Goal: Task Accomplishment & Management: Use online tool/utility

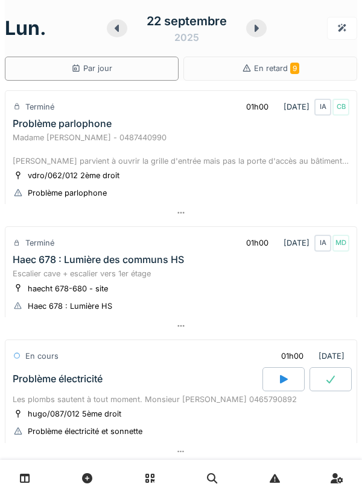
scroll to position [557, 0]
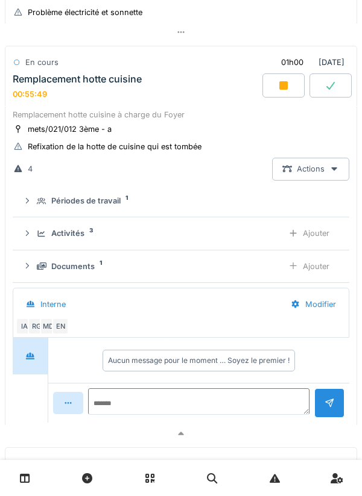
click at [43, 195] on summary "Périodes de travail 1" at bounding box center [180, 201] width 327 height 22
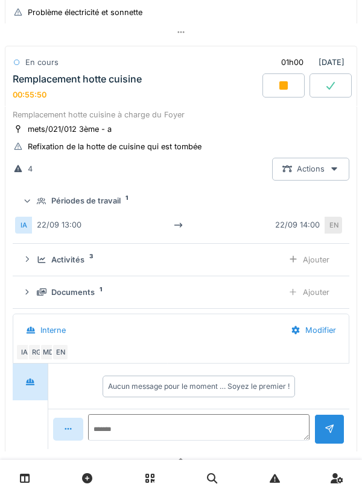
click at [38, 211] on summary "Périodes de travail 1" at bounding box center [180, 201] width 327 height 22
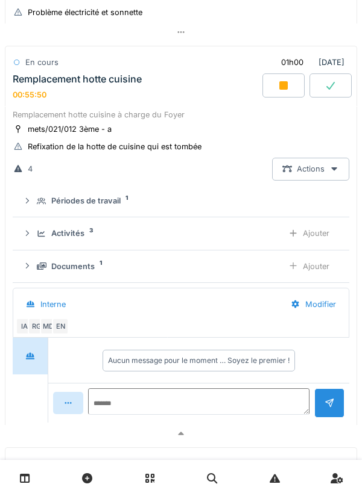
click at [45, 244] on div "Activités 3 Ajouter" at bounding box center [180, 233] width 317 height 22
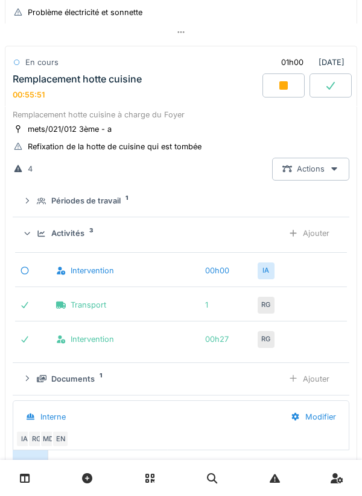
click at [40, 230] on div "Activités 3 Ajouter" at bounding box center [180, 233] width 317 height 22
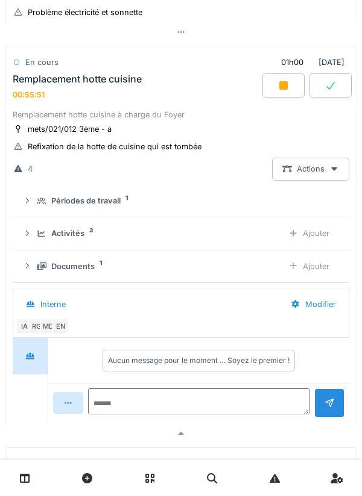
click at [36, 227] on div "Activités 3 Ajouter" at bounding box center [180, 233] width 317 height 22
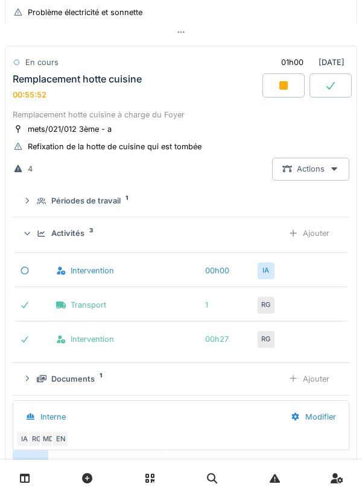
click at [318, 231] on div "Ajouter" at bounding box center [308, 233] width 61 height 22
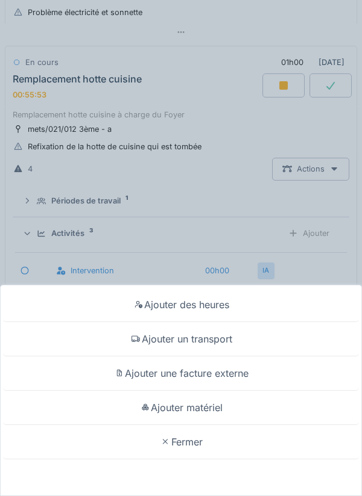
click at [245, 347] on div "Ajouter un transport" at bounding box center [180, 339] width 355 height 34
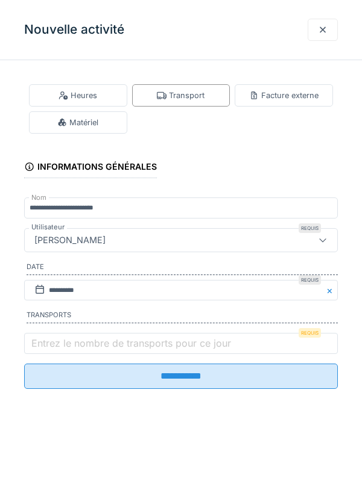
click at [46, 346] on label "Entrez le nombre de transports pour ce jour" at bounding box center [131, 343] width 204 height 14
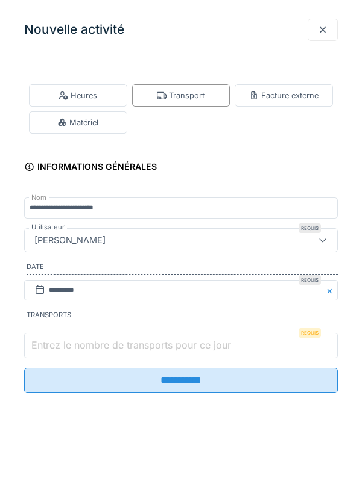
click at [46, 346] on input "Entrez le nombre de transports pour ce jour" at bounding box center [180, 345] width 313 height 25
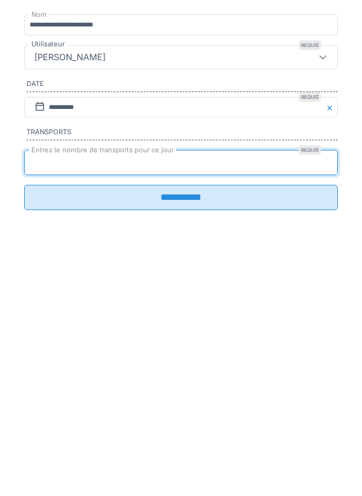
type input "*"
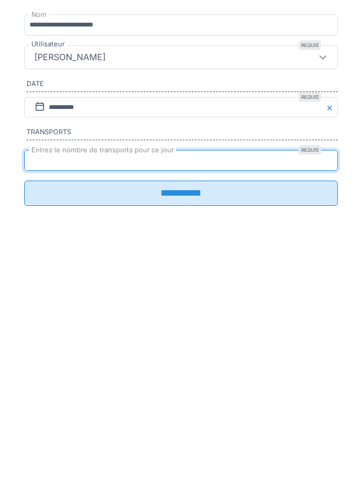
click at [299, 389] on input "**********" at bounding box center [180, 376] width 313 height 25
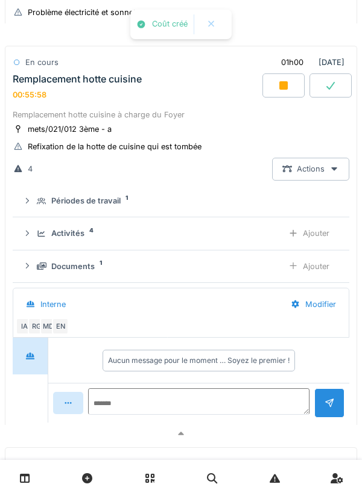
click at [33, 89] on div "Remplacement hotte cuisine 00:55:58" at bounding box center [136, 87] width 252 height 26
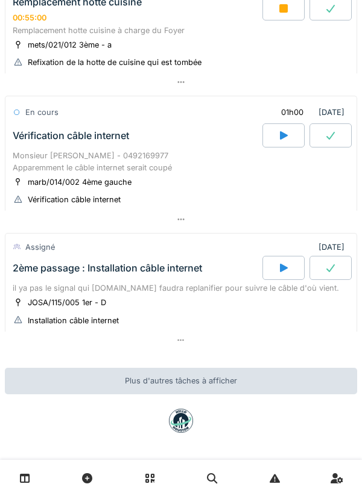
click at [31, 142] on div "Vérification câble internet" at bounding box center [71, 135] width 116 height 11
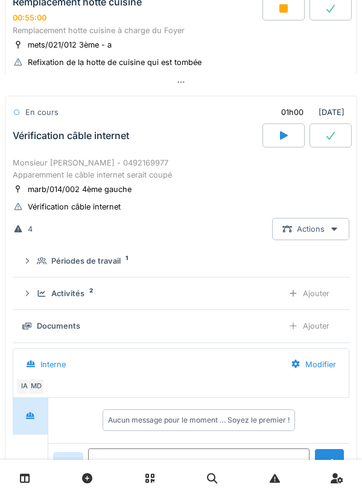
scroll to position [684, 0]
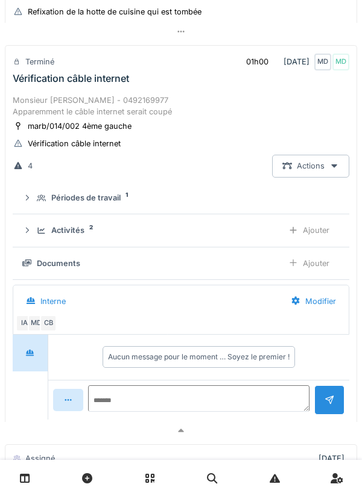
click at [33, 202] on div "Périodes de travail 1" at bounding box center [180, 197] width 317 height 11
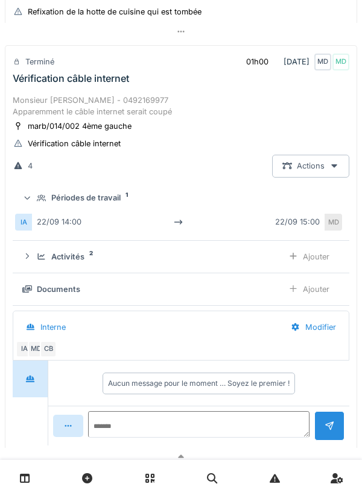
click at [35, 201] on div "Périodes de travail 1" at bounding box center [180, 197] width 317 height 11
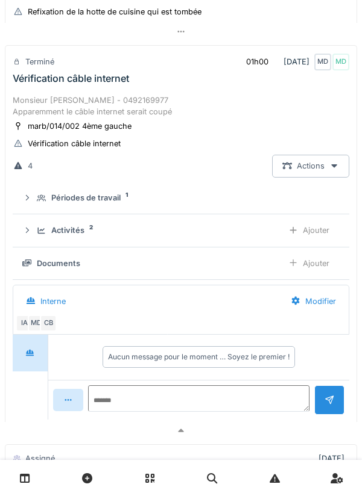
click at [35, 226] on div "Activités 2 Ajouter" at bounding box center [180, 230] width 317 height 22
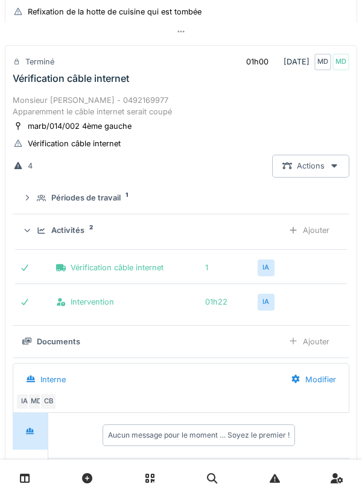
click at [35, 236] on div "Activités 2 Ajouter" at bounding box center [180, 230] width 317 height 22
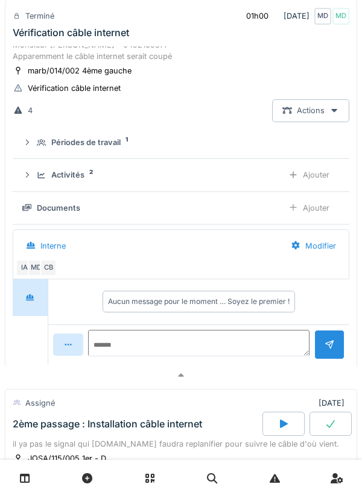
scroll to position [742, 0]
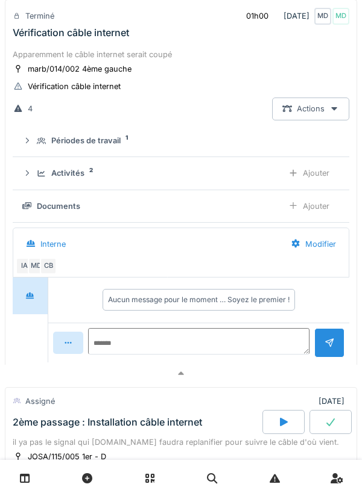
click at [30, 171] on div "Activités 2 Ajouter" at bounding box center [180, 173] width 317 height 22
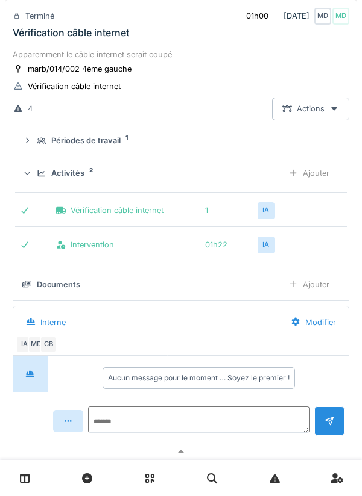
click at [37, 183] on div "Activités 2 Ajouter" at bounding box center [180, 173] width 317 height 22
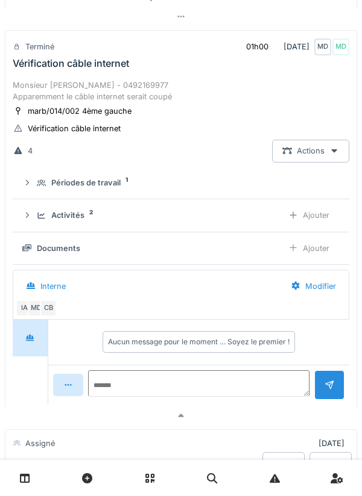
scroll to position [696, 0]
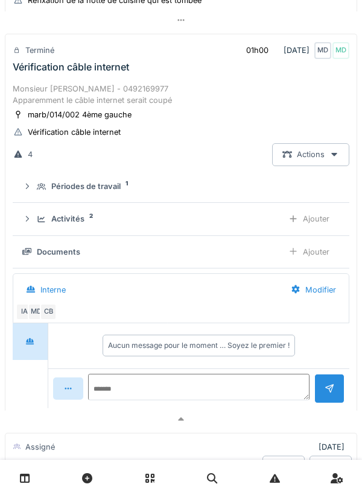
click at [48, 95] on div "Monsieur [PERSON_NAME] - 0492169977 Apparemment le câble internet serait coupé" at bounding box center [181, 94] width 336 height 23
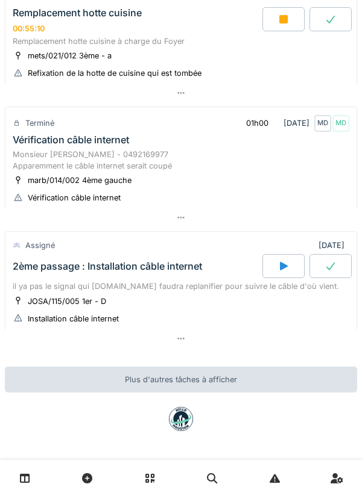
scroll to position [627, 0]
click at [37, 160] on div "Monsieur [PERSON_NAME] - 0492169977 Apparemment le câble internet serait coupé" at bounding box center [181, 160] width 336 height 23
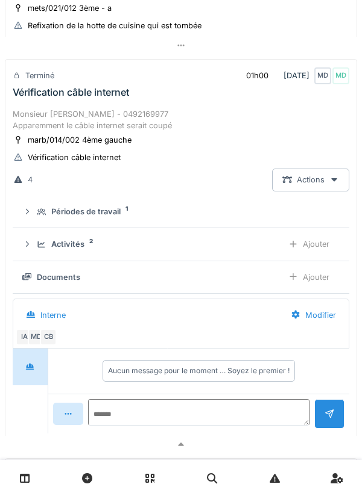
scroll to position [684, 0]
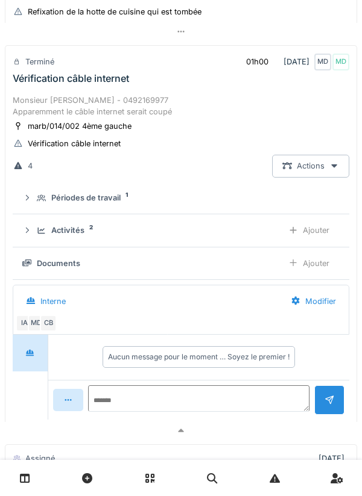
click at [41, 231] on icon at bounding box center [42, 231] width 10 height 8
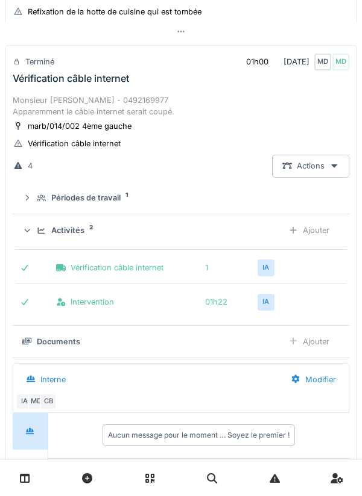
click at [35, 230] on div "Activités 2 Ajouter" at bounding box center [180, 230] width 317 height 22
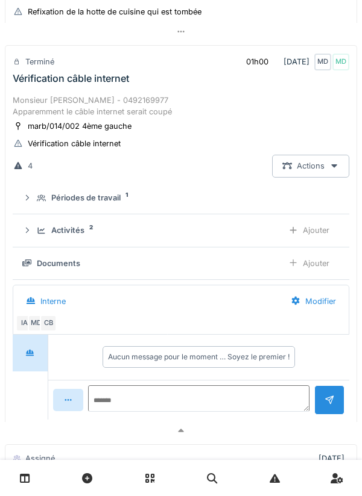
click at [39, 191] on summary "Périodes de travail 1" at bounding box center [180, 198] width 327 height 22
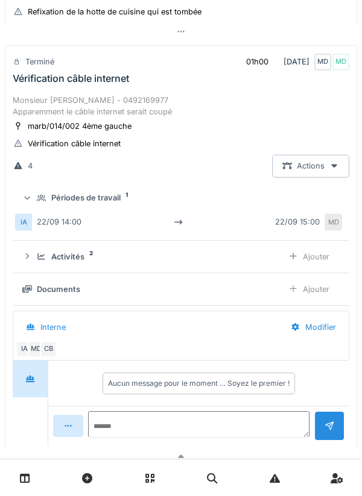
click at [34, 199] on div "Périodes de travail 1" at bounding box center [180, 197] width 317 height 11
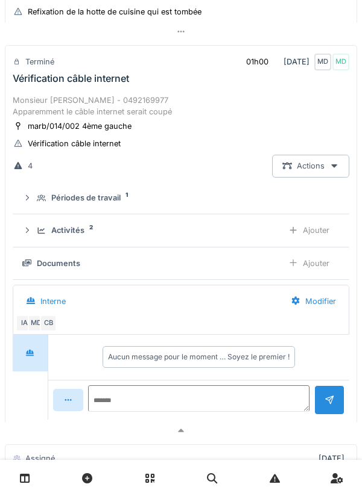
click at [35, 81] on div "Vérification câble internet" at bounding box center [71, 78] width 116 height 11
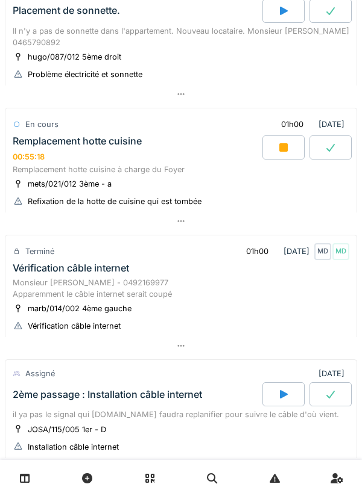
click at [61, 145] on div "Remplacement hotte cuisine" at bounding box center [77, 141] width 129 height 11
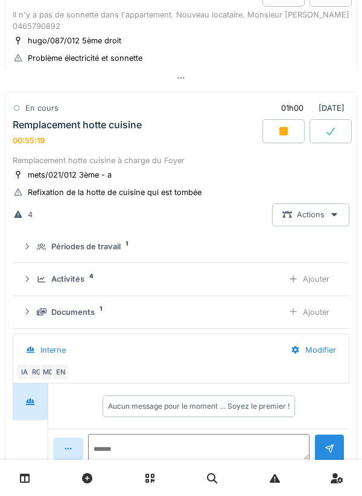
scroll to position [557, 0]
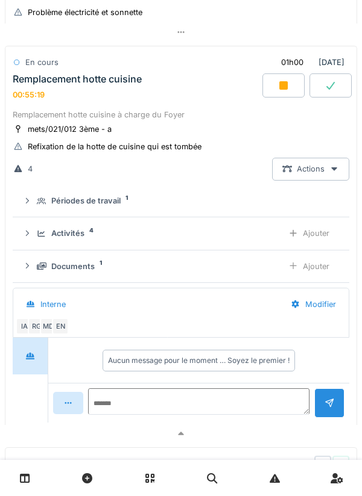
click at [34, 237] on div "Activités 4 Ajouter" at bounding box center [180, 233] width 317 height 22
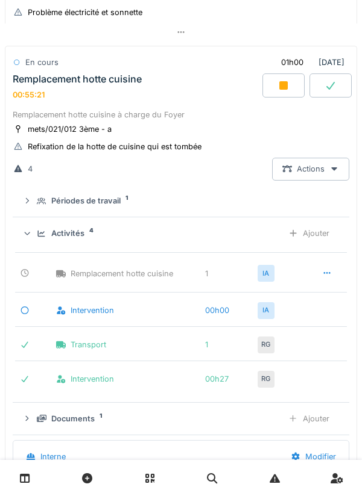
click at [30, 233] on icon at bounding box center [27, 234] width 8 height 10
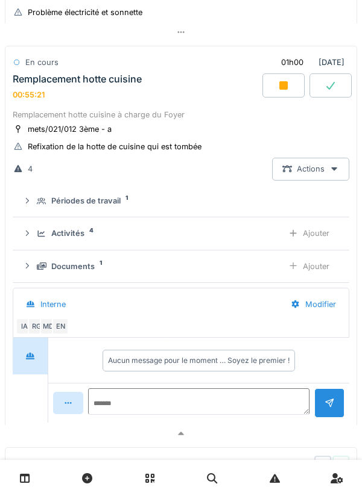
click at [36, 96] on div "00:55:21" at bounding box center [29, 94] width 32 height 9
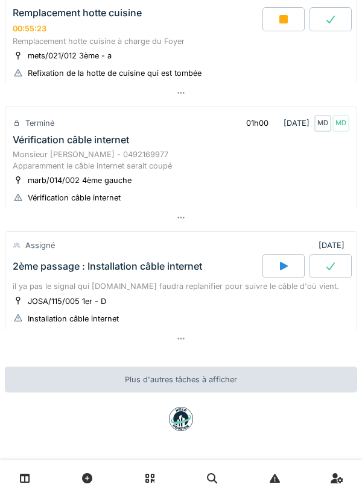
click at [13, 271] on div "2ème passage : Installation câble internet" at bounding box center [107, 266] width 189 height 11
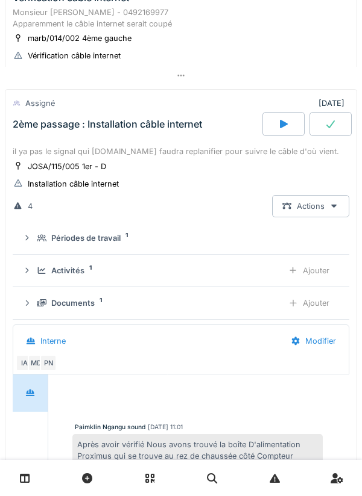
scroll to position [810, 0]
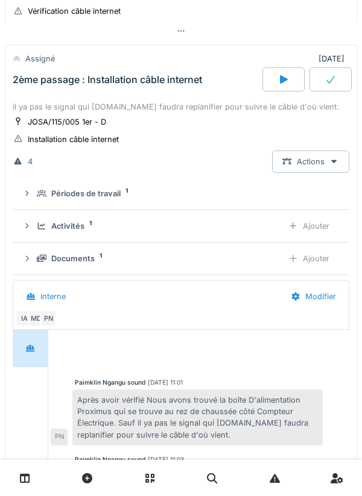
click at [42, 221] on div "Activités 1 Ajouter" at bounding box center [180, 226] width 317 height 22
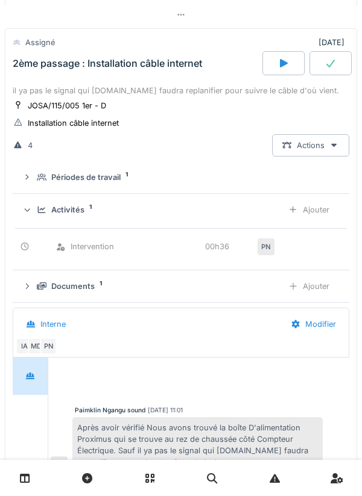
scroll to position [830, 0]
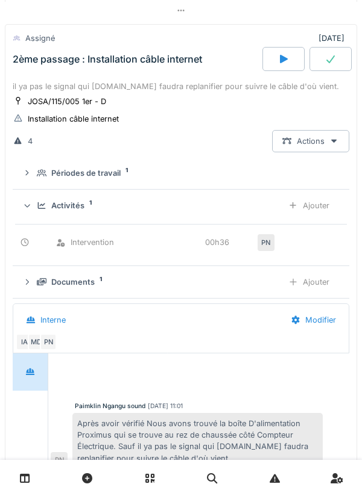
click at [313, 210] on div "Ajouter" at bounding box center [308, 206] width 61 height 22
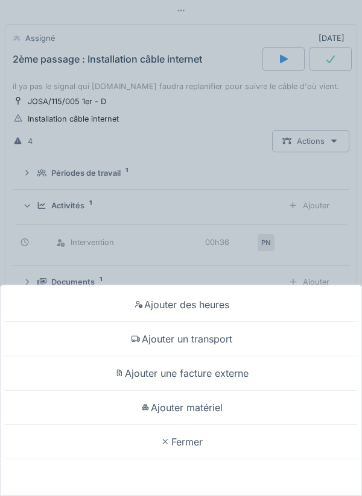
click at [248, 340] on div "Ajouter un transport" at bounding box center [180, 339] width 355 height 34
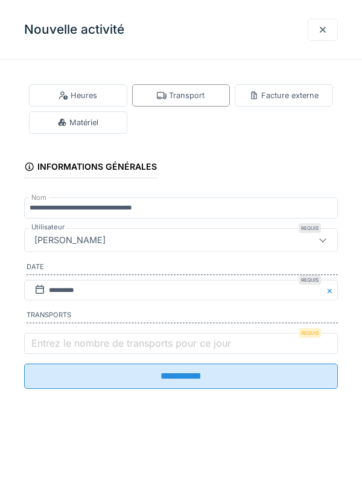
click at [46, 348] on label "Entrez le nombre de transports pour ce jour" at bounding box center [131, 343] width 204 height 14
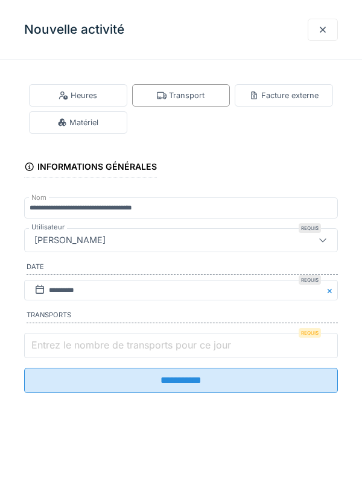
click at [46, 348] on input "Entrez le nombre de transports pour ce jour" at bounding box center [180, 345] width 313 height 25
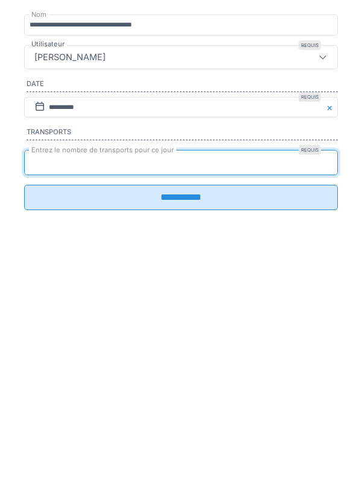
type input "*"
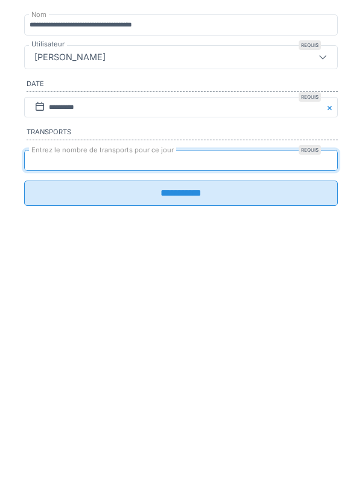
click at [305, 388] on input "**********" at bounding box center [180, 376] width 313 height 25
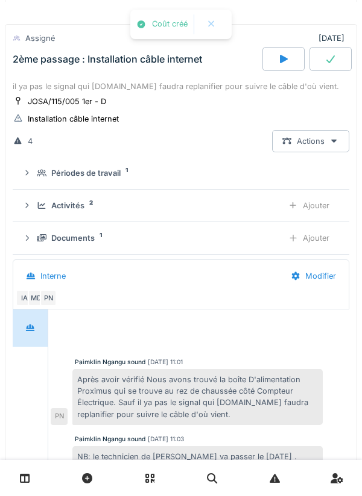
click at [41, 205] on div "Activités 2" at bounding box center [155, 205] width 236 height 11
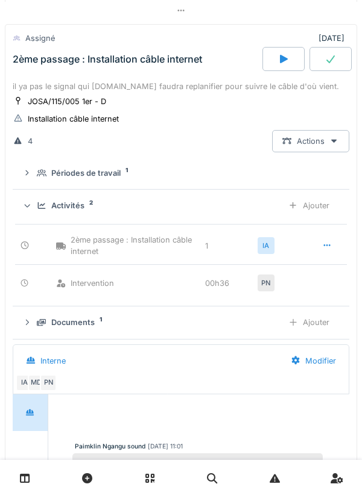
click at [37, 214] on div "Activités 2 Ajouter" at bounding box center [180, 206] width 317 height 22
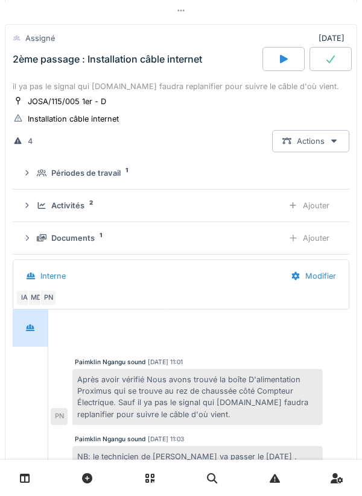
click at [30, 242] on icon at bounding box center [27, 238] width 10 height 8
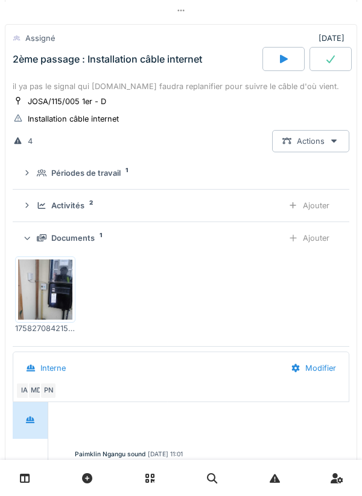
click at [33, 248] on div "Documents 1 Ajouter" at bounding box center [180, 238] width 317 height 22
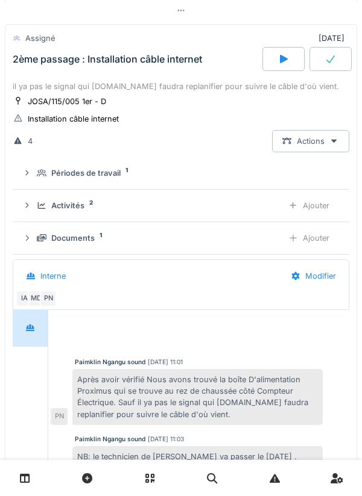
click at [38, 177] on icon at bounding box center [42, 173] width 10 height 8
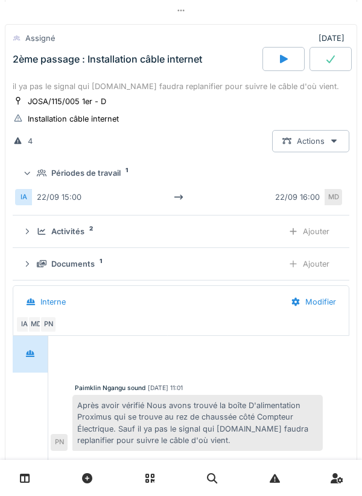
click at [33, 171] on summary "Périodes de travail 1" at bounding box center [180, 173] width 327 height 22
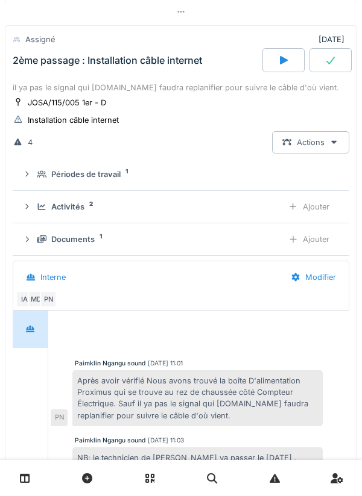
scroll to position [824, 0]
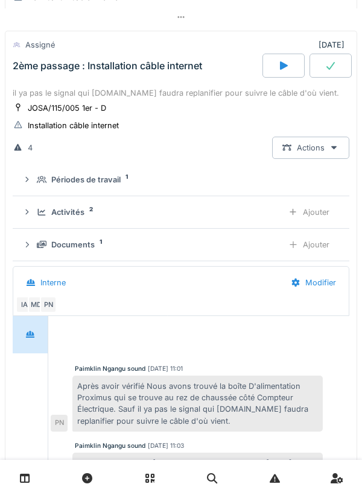
click at [40, 180] on div "Périodes de travail 1" at bounding box center [186, 179] width 298 height 11
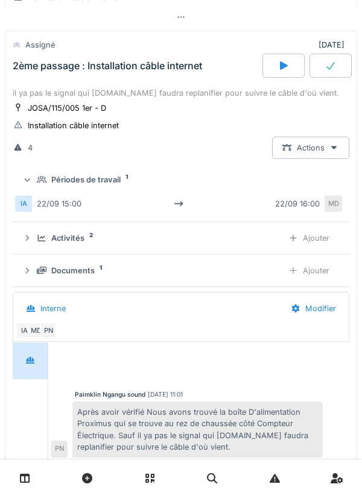
click at [31, 180] on icon at bounding box center [27, 180] width 8 height 10
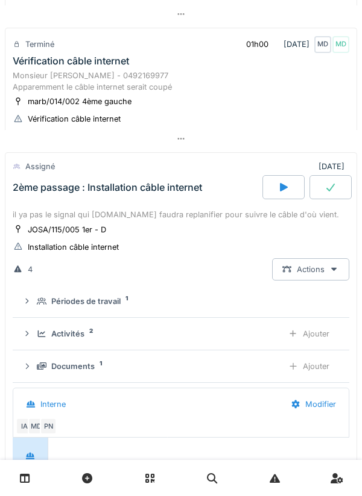
click at [41, 182] on div "2ème passage : Installation câble internet" at bounding box center [136, 187] width 252 height 24
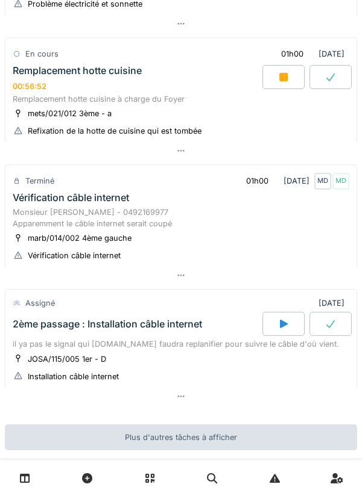
click at [35, 201] on div "Vérification câble internet" at bounding box center [71, 197] width 116 height 11
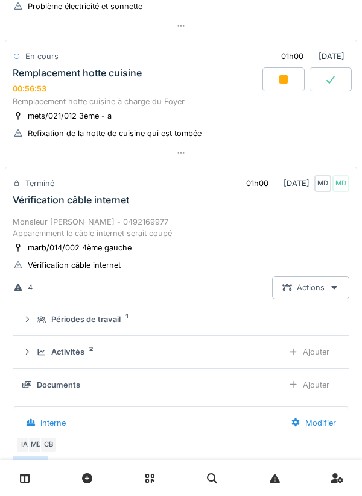
scroll to position [565, 0]
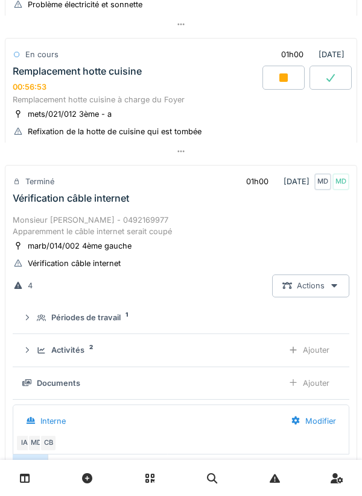
click at [54, 231] on div "Monsieur [PERSON_NAME] - 0492169977 Apparemment le câble internet serait coupé" at bounding box center [181, 225] width 336 height 23
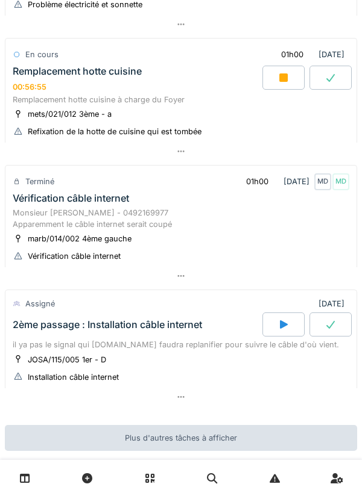
click at [20, 226] on div "Monsieur [PERSON_NAME] - 0492169977 Apparemment le câble internet serait coupé" at bounding box center [181, 218] width 336 height 23
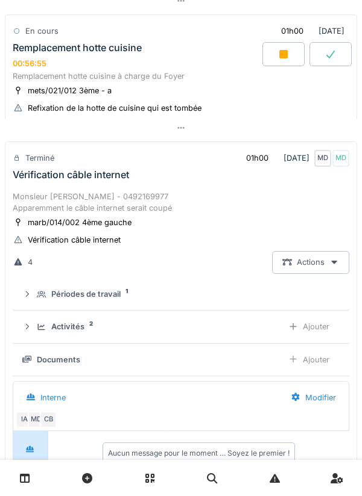
scroll to position [684, 0]
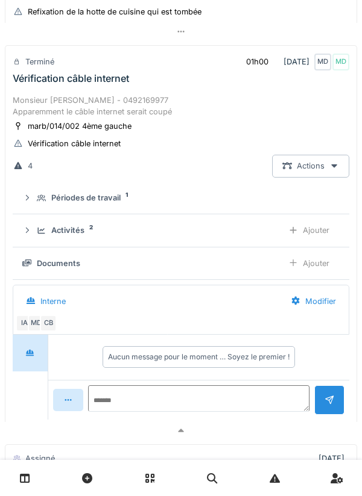
click at [36, 210] on summary "Périodes de travail 1" at bounding box center [180, 198] width 327 height 22
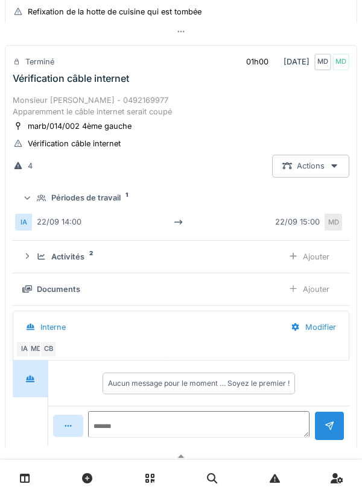
click at [39, 204] on div "Périodes de travail 1" at bounding box center [186, 197] width 298 height 11
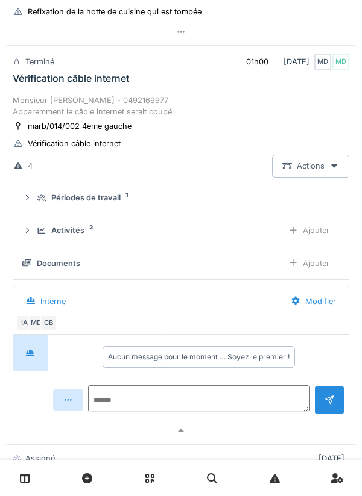
click at [40, 228] on div "Activités 2" at bounding box center [155, 230] width 236 height 11
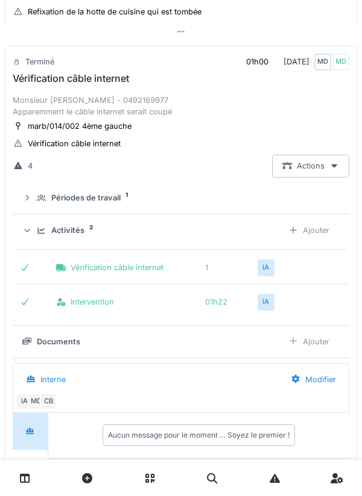
click at [36, 230] on div "Activités 2 Ajouter" at bounding box center [180, 230] width 317 height 22
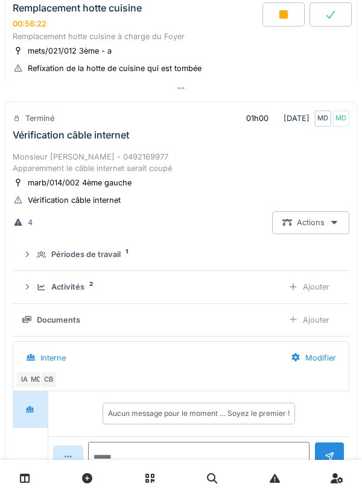
click at [169, 160] on div "Monsieur [PERSON_NAME] - 0492169977 Apparemment le câble internet serait coupé" at bounding box center [181, 162] width 336 height 23
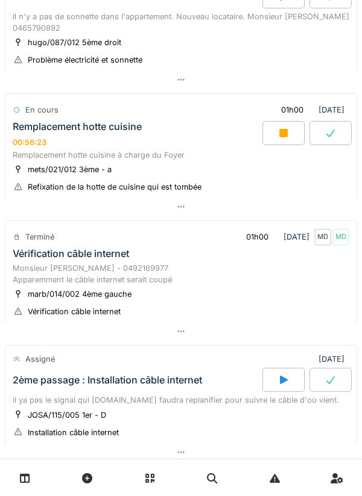
click at [134, 125] on div "Remplacement hotte cuisine" at bounding box center [77, 126] width 129 height 11
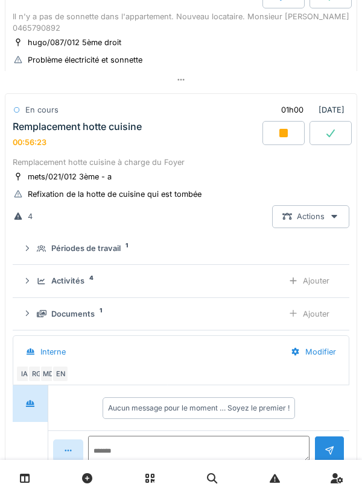
scroll to position [557, 0]
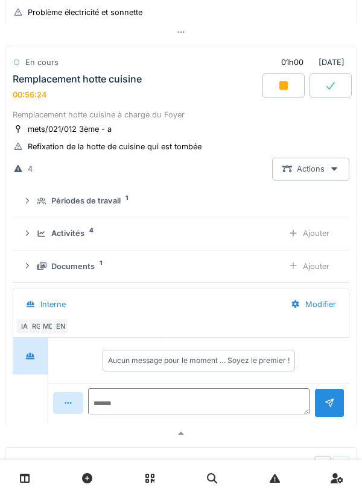
click at [40, 236] on icon at bounding box center [42, 234] width 10 height 8
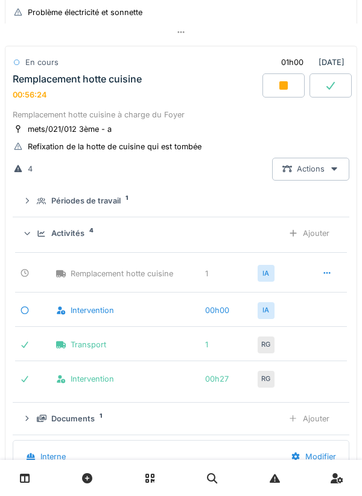
click at [37, 236] on icon at bounding box center [42, 234] width 10 height 8
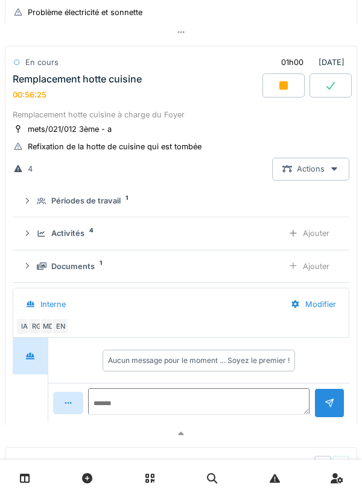
click at [37, 264] on div "Documents 1" at bounding box center [155, 266] width 236 height 11
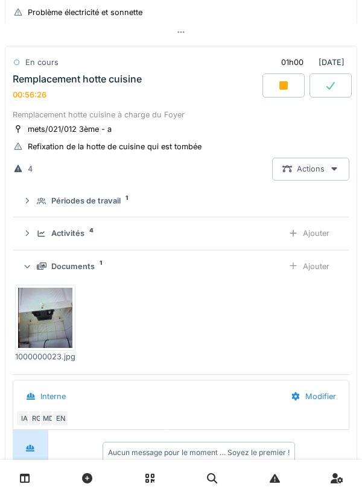
click at [344, 294] on div "1000000023.jpg" at bounding box center [180, 323] width 331 height 87
click at [322, 263] on div "Ajouter" at bounding box center [308, 266] width 61 height 22
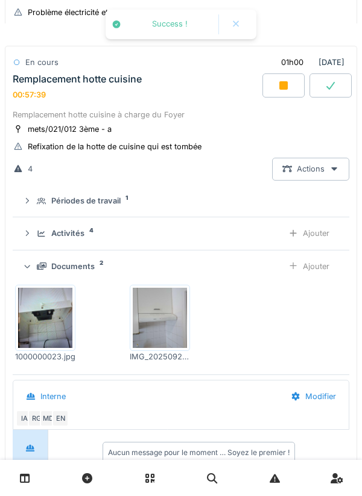
click at [37, 267] on icon at bounding box center [42, 267] width 10 height 8
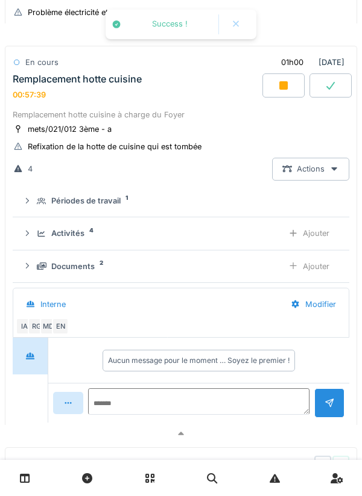
click at [32, 250] on details "Activités 4 Ajouter" at bounding box center [181, 234] width 336 height 33
click at [33, 231] on div "Activités 4 Ajouter" at bounding box center [180, 233] width 317 height 22
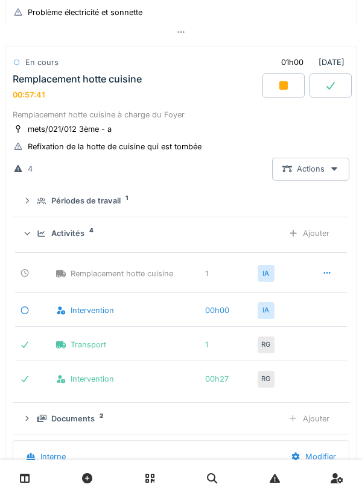
click at [32, 227] on div "Activités 4 Ajouter" at bounding box center [180, 233] width 317 height 22
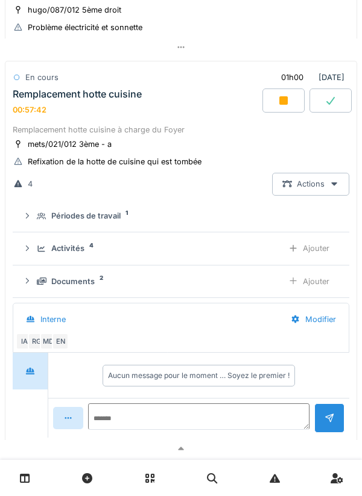
scroll to position [537, 0]
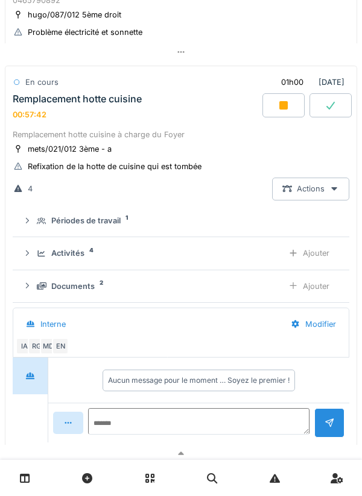
click at [35, 227] on div "Périodes de travail 1" at bounding box center [180, 220] width 317 height 11
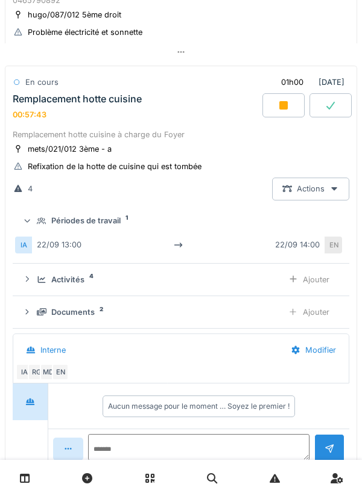
click at [31, 224] on icon at bounding box center [27, 221] width 8 height 10
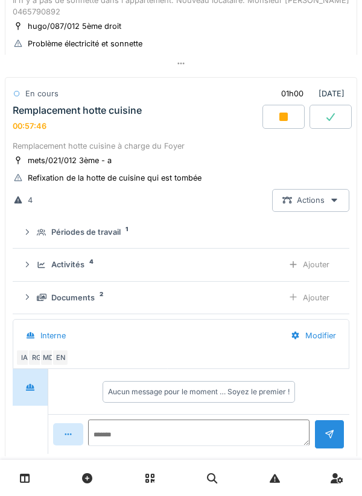
scroll to position [522, 0]
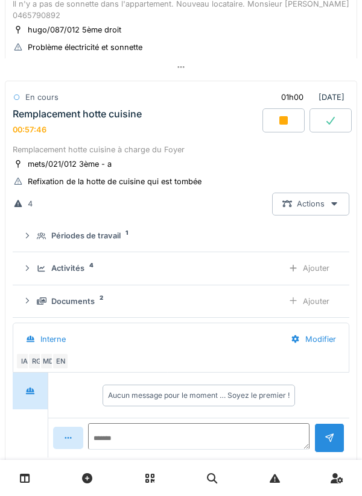
click at [29, 116] on div "Remplacement hotte cuisine" at bounding box center [77, 113] width 129 height 11
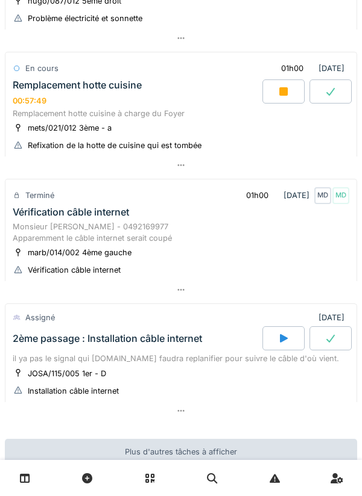
click at [35, 89] on div "Remplacement hotte cuisine" at bounding box center [77, 85] width 129 height 11
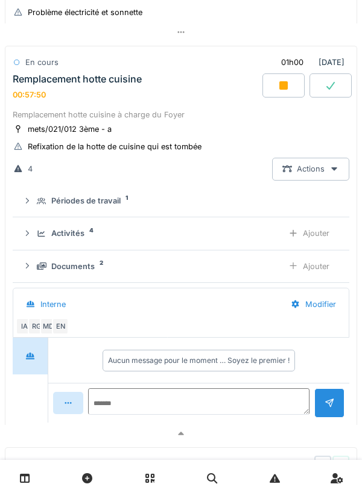
click at [22, 70] on div "En cours" at bounding box center [36, 62] width 46 height 17
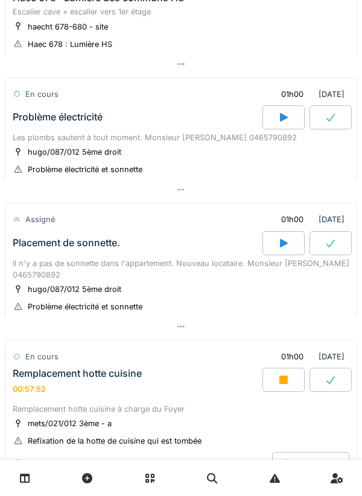
scroll to position [254, 0]
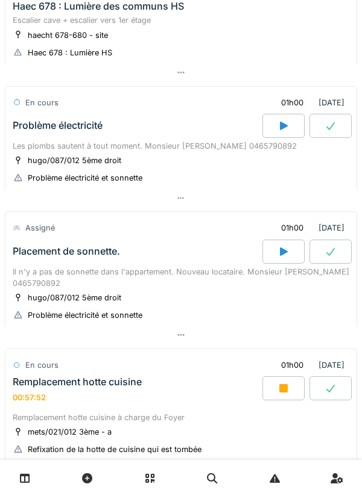
click at [37, 111] on div "En cours" at bounding box center [36, 102] width 46 height 17
click at [33, 135] on div "Problème électricité" at bounding box center [136, 126] width 252 height 24
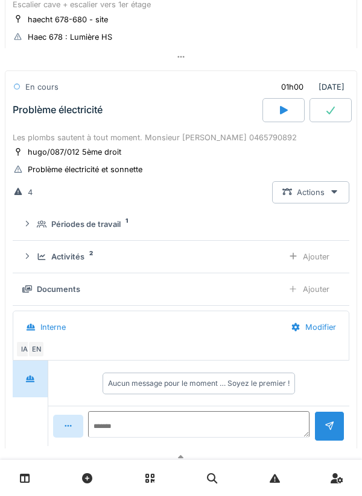
scroll to position [293, 0]
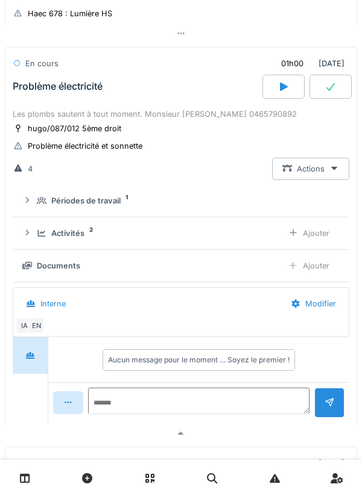
click at [33, 201] on div "Périodes de travail 1" at bounding box center [180, 200] width 317 height 11
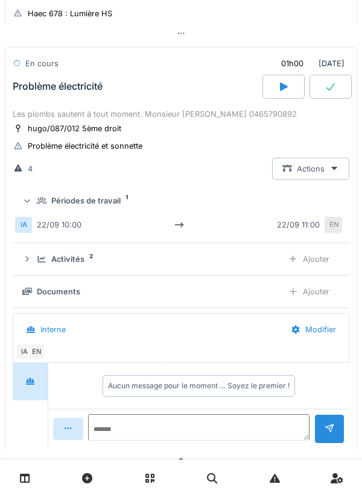
click at [29, 201] on icon at bounding box center [27, 201] width 8 height 10
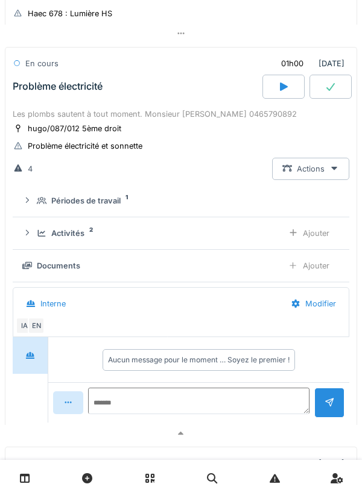
click at [34, 236] on div "Activités 2 Ajouter" at bounding box center [180, 233] width 317 height 22
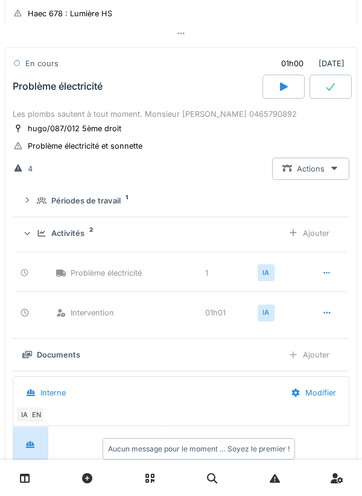
click at [32, 229] on div "Activités 2 Ajouter" at bounding box center [180, 233] width 317 height 22
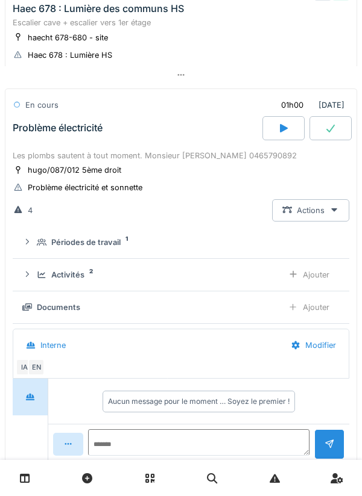
scroll to position [233, 0]
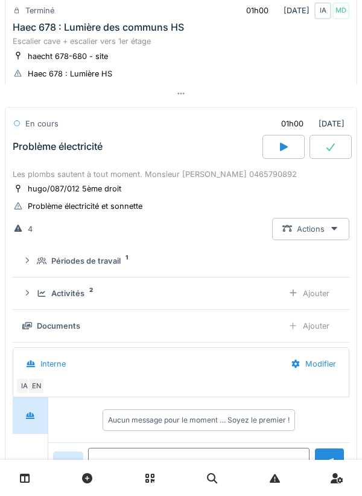
click at [42, 184] on div "hugo/087/012 5ème droit" at bounding box center [67, 189] width 109 height 13
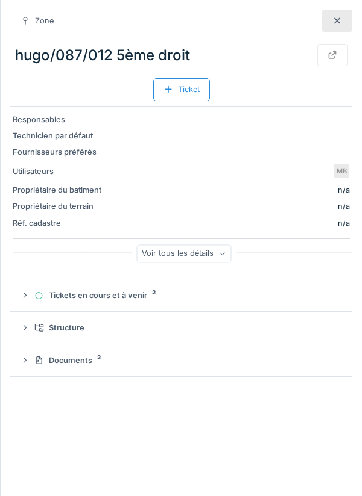
click at [329, 20] on div at bounding box center [337, 21] width 30 height 22
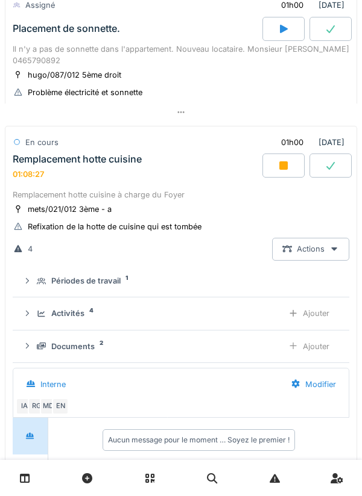
scroll to position [757, 0]
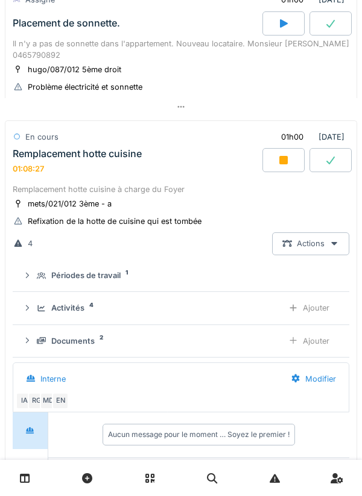
click at [280, 161] on icon at bounding box center [283, 160] width 8 height 8
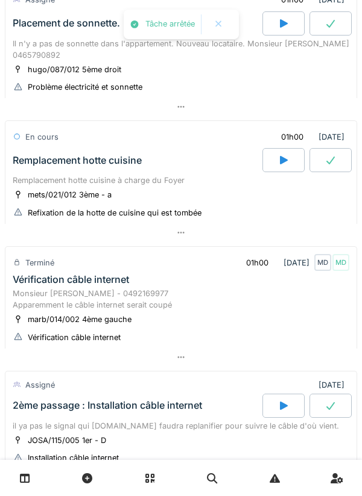
click at [47, 165] on div "Remplacement hotte cuisine" at bounding box center [77, 160] width 129 height 11
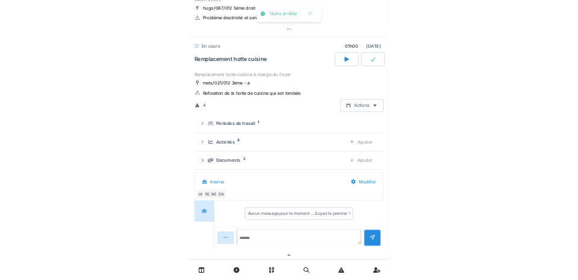
scroll to position [833, 0]
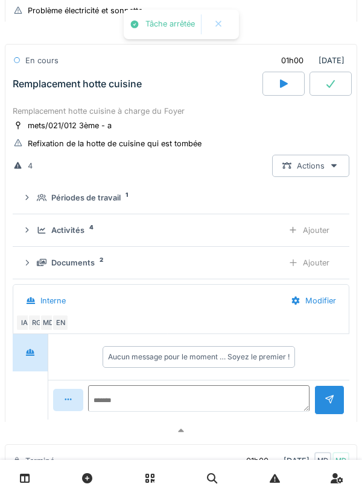
click at [35, 214] on details "Périodes de travail 1" at bounding box center [181, 198] width 336 height 33
click at [39, 231] on icon at bounding box center [42, 231] width 10 height 8
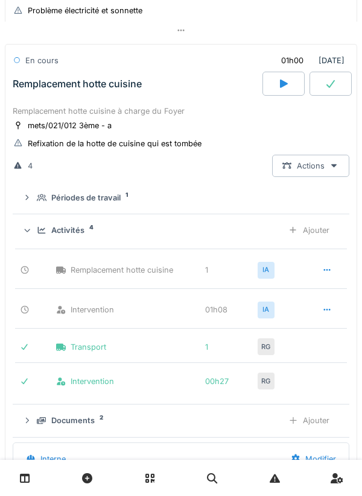
click at [324, 236] on div "Ajouter" at bounding box center [308, 230] width 61 height 22
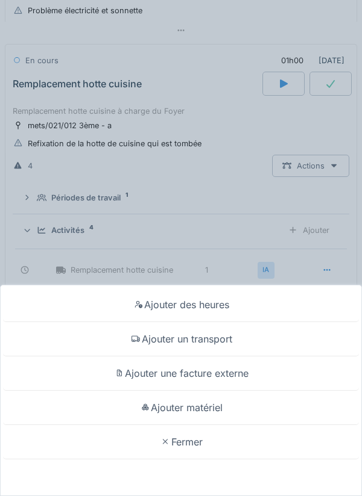
click at [251, 410] on div "Ajouter matériel" at bounding box center [180, 408] width 355 height 34
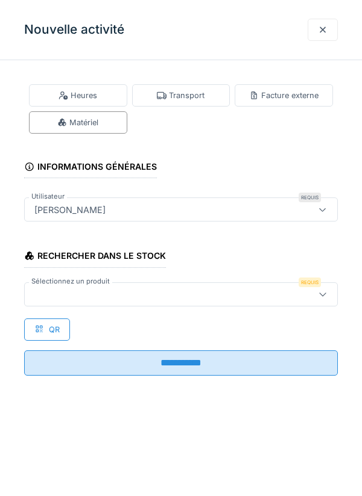
click at [177, 295] on div at bounding box center [161, 294] width 263 height 13
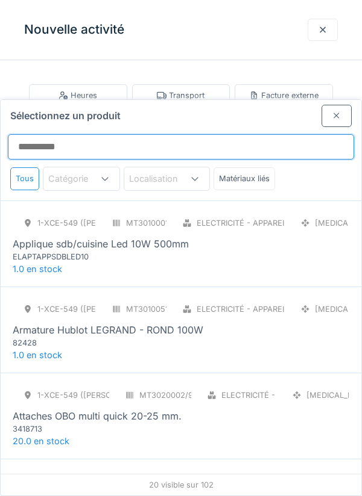
click at [214, 134] on input "Sélectionnez un produit" at bounding box center [181, 146] width 346 height 25
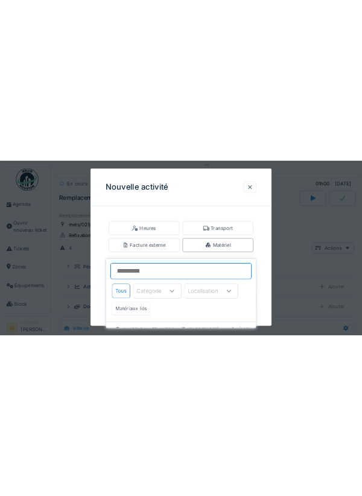
scroll to position [821, 0]
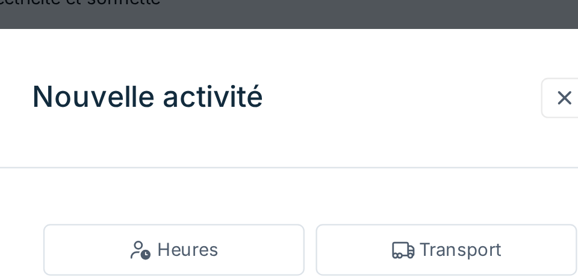
click at [361, 23] on div "Nouvelle activité" at bounding box center [289, 43] width 289 height 60
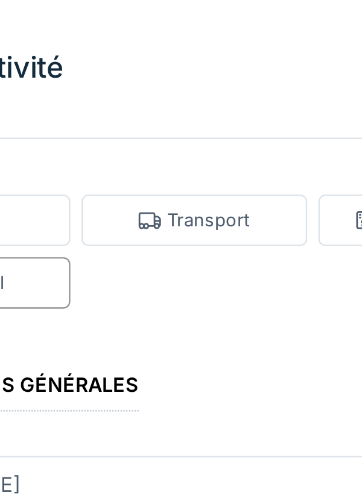
scroll to position [833, 0]
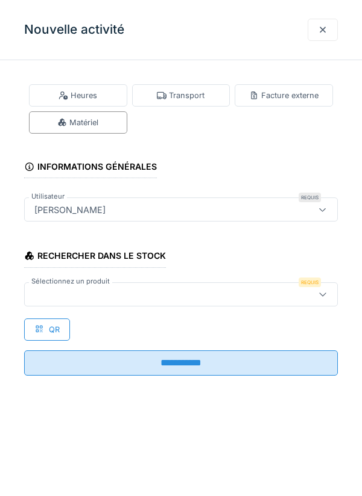
click at [318, 36] on div at bounding box center [323, 29] width 10 height 11
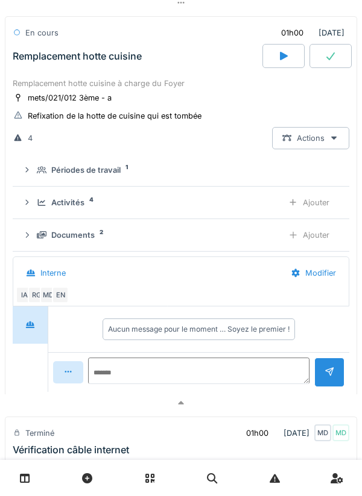
click at [40, 68] on div "Remplacement hotte cuisine" at bounding box center [136, 56] width 252 height 24
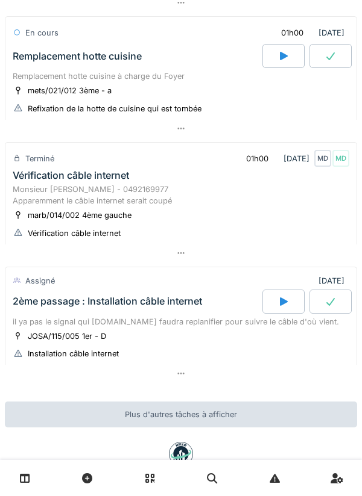
scroll to position [902, 0]
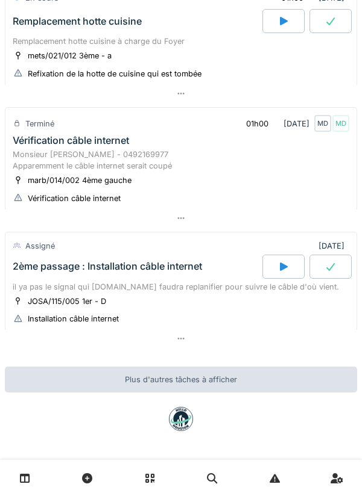
click at [274, 265] on div at bounding box center [283, 267] width 42 height 24
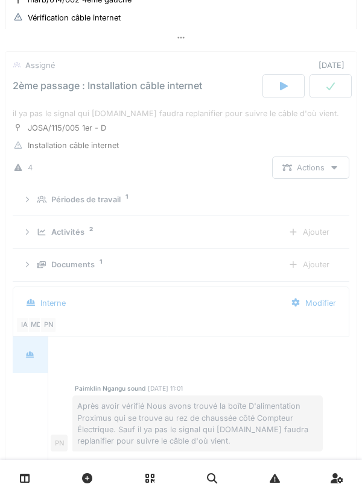
scroll to position [1085, 0]
